Goal: Task Accomplishment & Management: Manage account settings

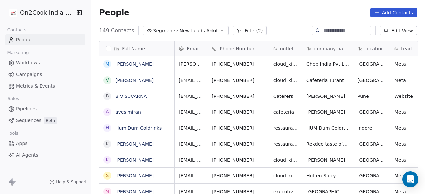
scroll to position [166, 330]
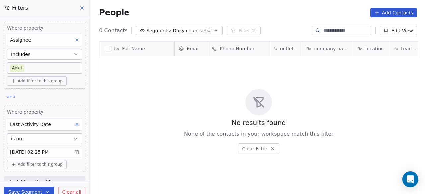
scroll to position [166, 330]
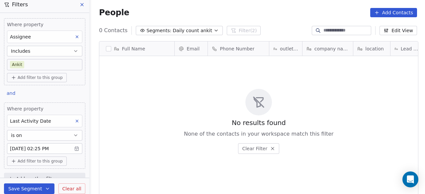
click at [273, 147] on icon at bounding box center [272, 148] width 5 height 5
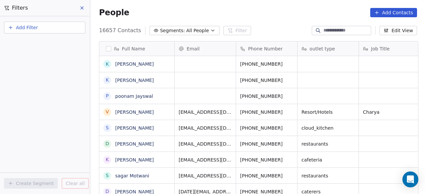
click at [188, 31] on span "All People" at bounding box center [197, 30] width 23 height 7
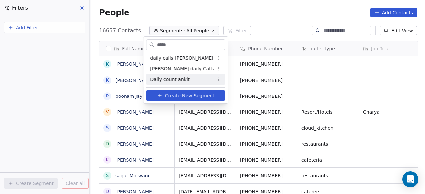
click at [178, 78] on span "Daily count ankit" at bounding box center [170, 79] width 40 height 7
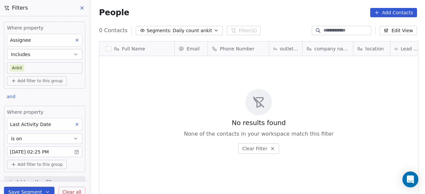
click at [34, 192] on button "Save Segment" at bounding box center [29, 192] width 51 height 11
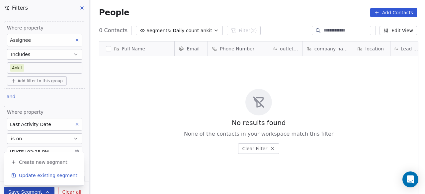
click at [43, 175] on span "Update existing segment" at bounding box center [48, 175] width 58 height 7
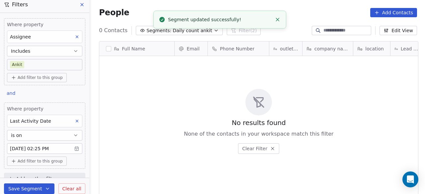
click at [164, 110] on div "No results found None of the contacts in your workspace match this filter Clear…" at bounding box center [258, 121] width 319 height 128
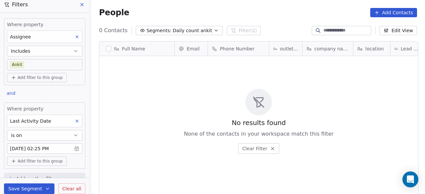
click at [303, 159] on div "No results found None of the contacts in your workspace match this filter Clear…" at bounding box center [258, 121] width 319 height 128
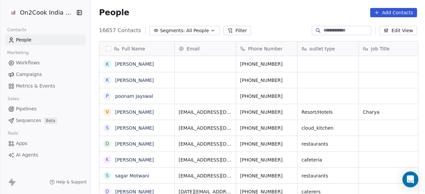
scroll to position [166, 330]
click at [326, 32] on input at bounding box center [347, 30] width 47 height 7
paste input "**********"
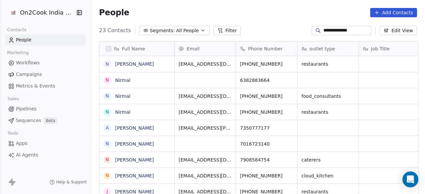
type input "**********"
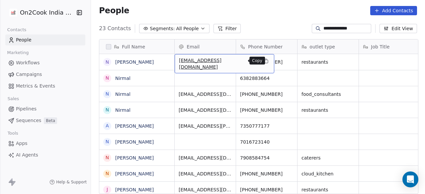
click at [264, 61] on icon "grid" at bounding box center [266, 60] width 5 height 5
